Goal: Use online tool/utility: Utilize a website feature to perform a specific function

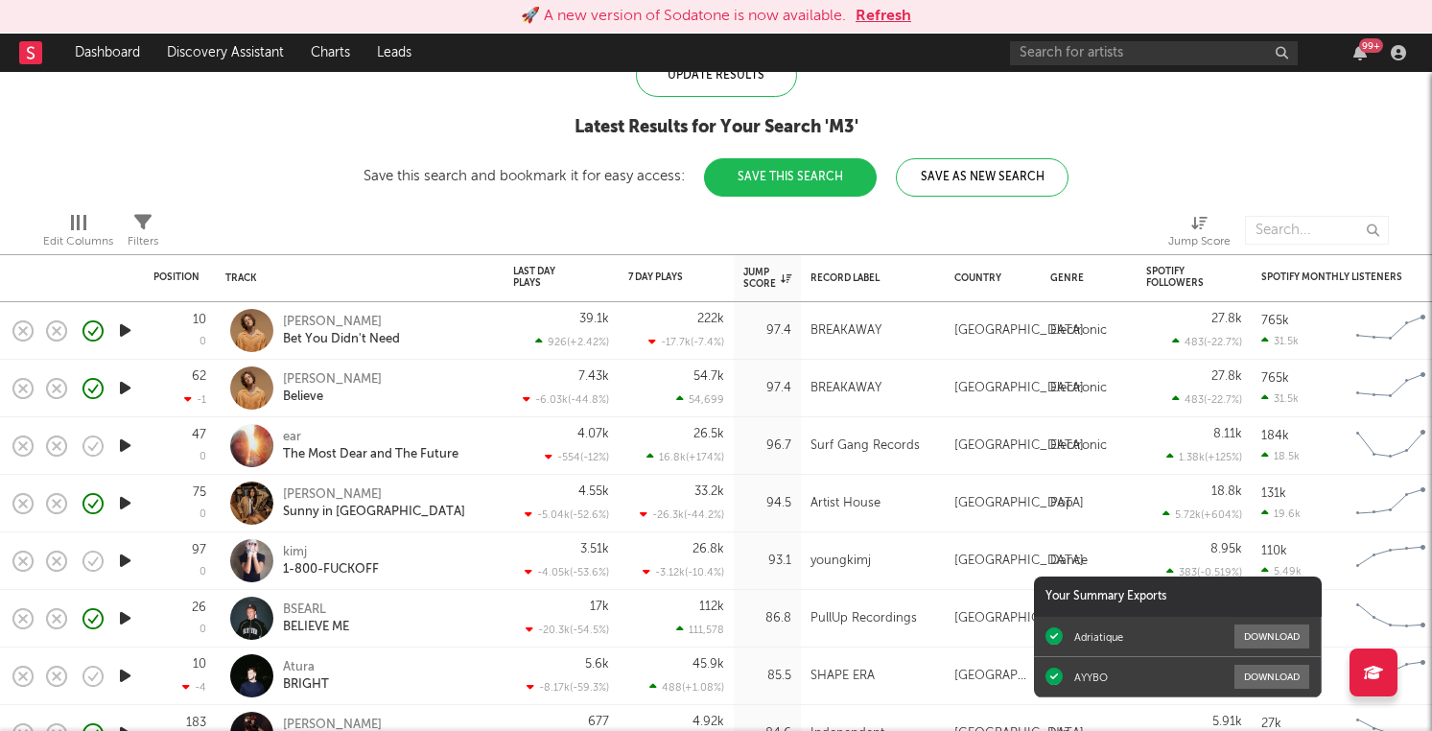
click at [892, 15] on button "Refresh" at bounding box center [883, 16] width 56 height 23
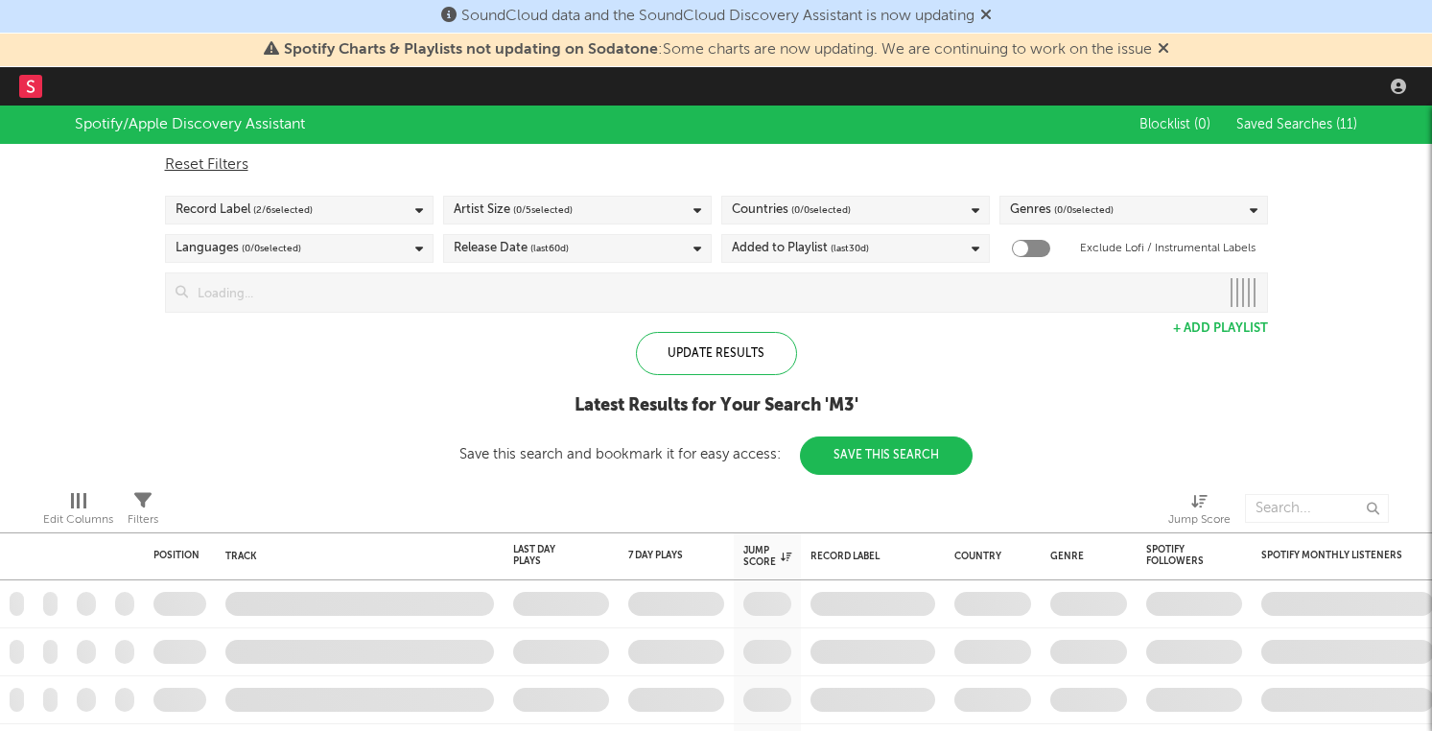
click at [1169, 51] on icon at bounding box center [1163, 47] width 12 height 15
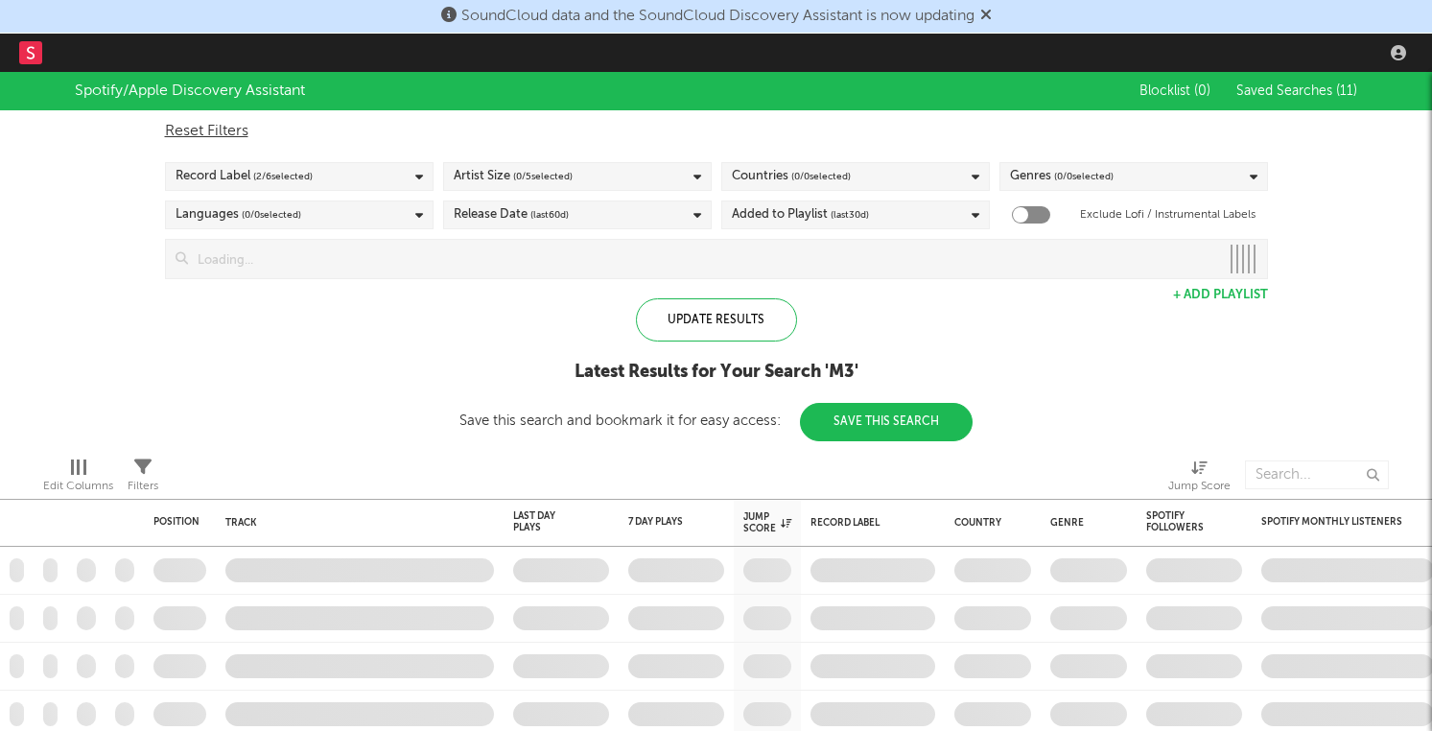
click at [987, 12] on icon at bounding box center [986, 14] width 12 height 15
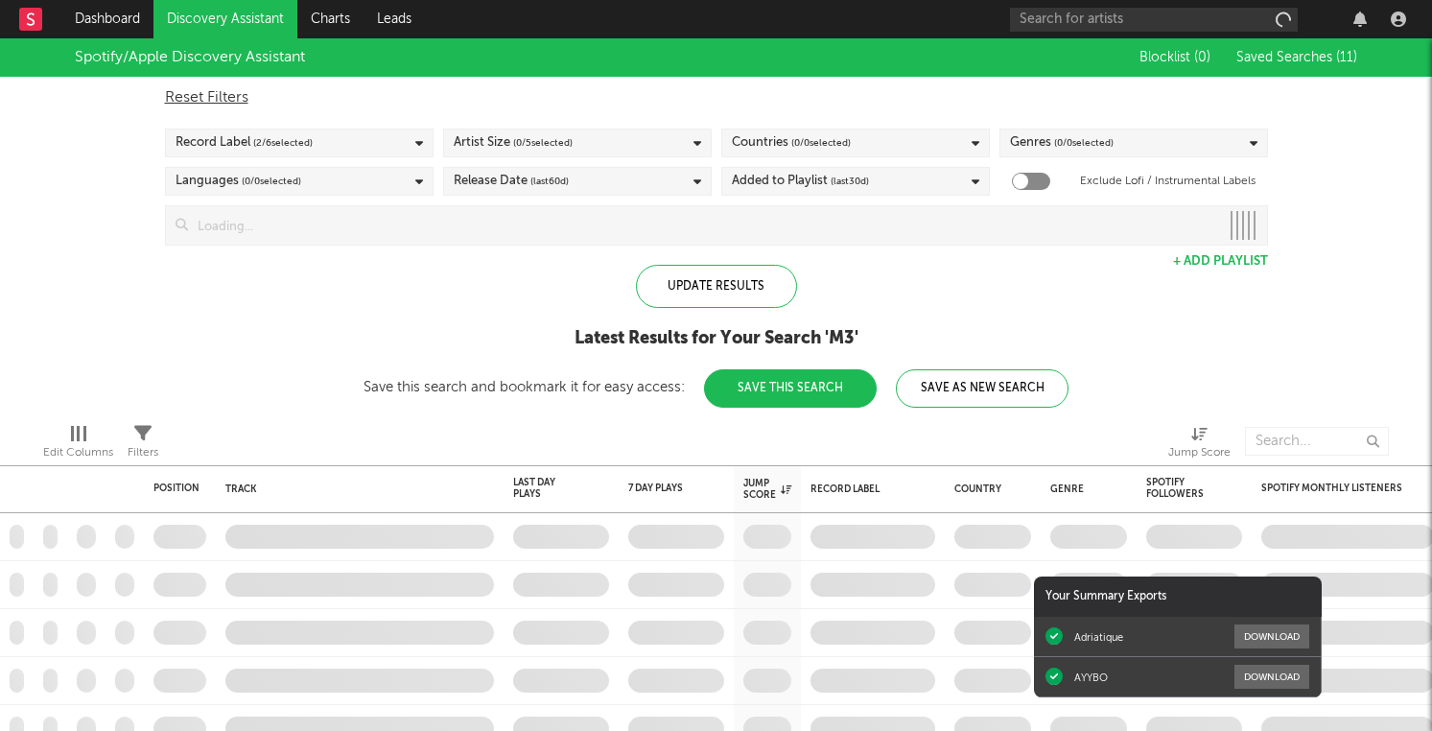
click at [1318, 55] on span "Saved Searches ( 11 )" at bounding box center [1296, 57] width 121 height 13
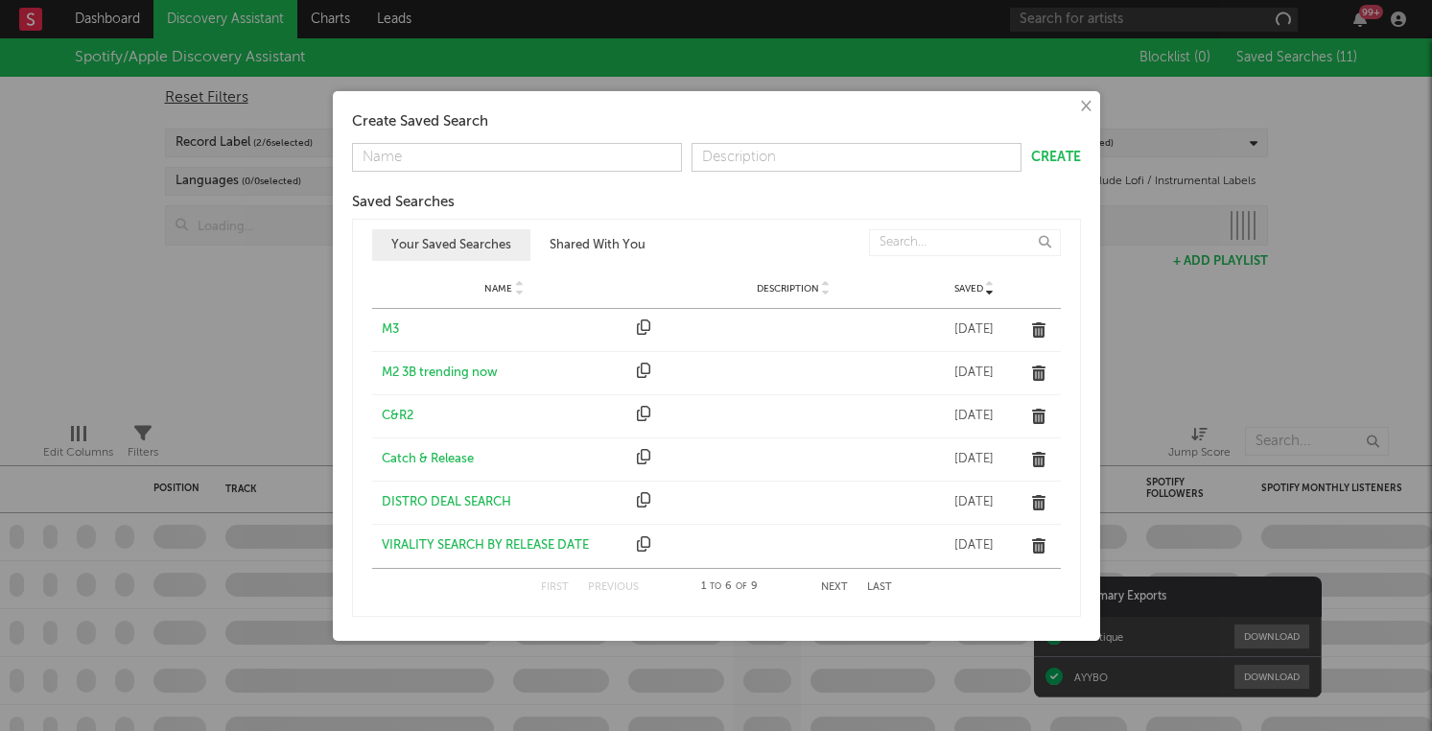
click at [282, 343] on div "× Create Saved Search Create Saved Searches Saved Name Description Saved Your S…" at bounding box center [716, 365] width 1432 height 731
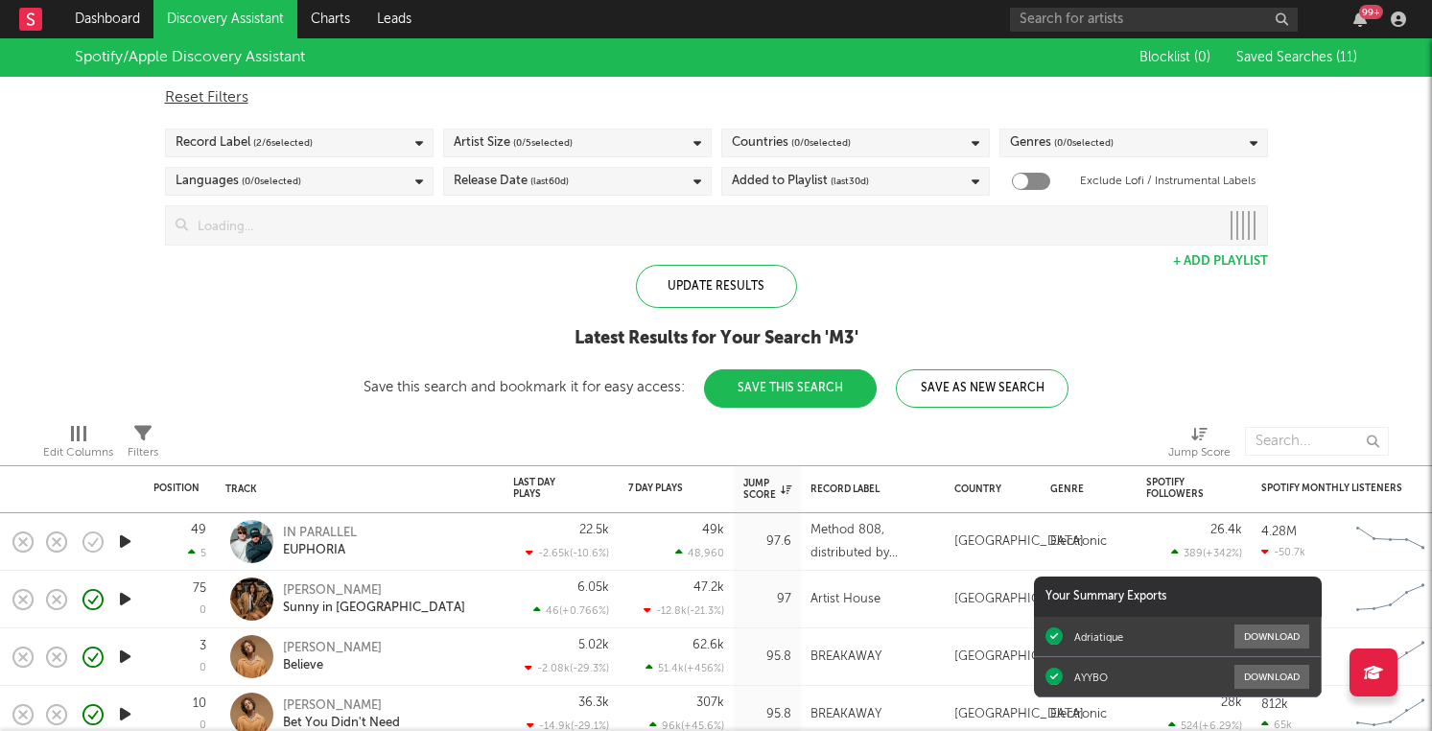
click at [1305, 60] on span "Saved Searches ( 11 )" at bounding box center [1296, 57] width 121 height 13
click at [297, 249] on div "× Create Saved Search Create Saved Searches Saved Name Description Saved Your S…" at bounding box center [716, 365] width 1432 height 731
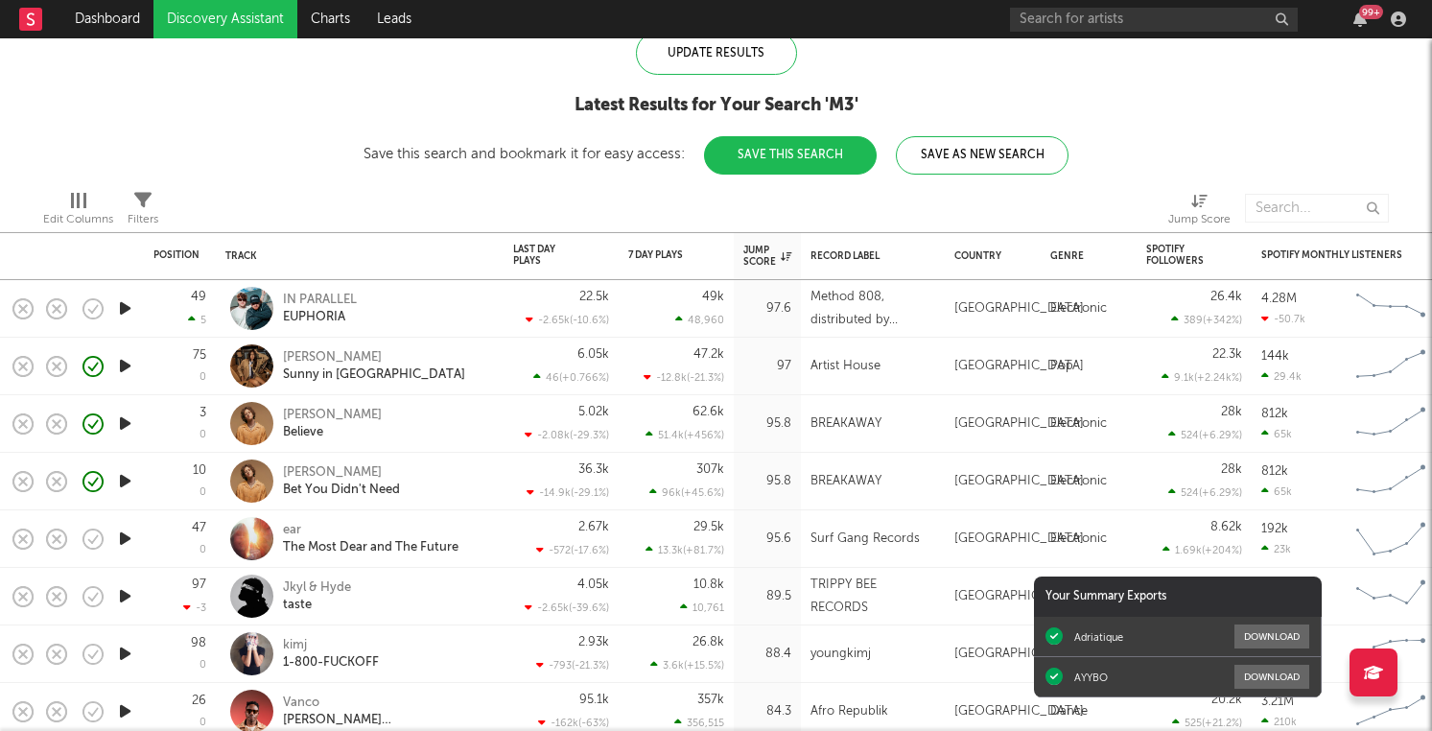
click at [123, 308] on icon "button" at bounding box center [125, 308] width 20 height 24
